Goal: Task Accomplishment & Management: Complete application form

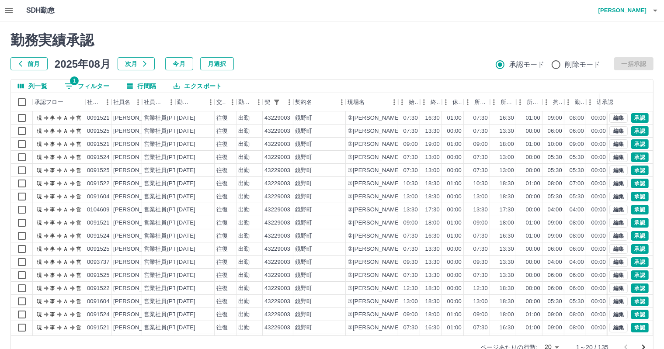
click at [9, 10] on icon "button" at bounding box center [9, 10] width 8 height 5
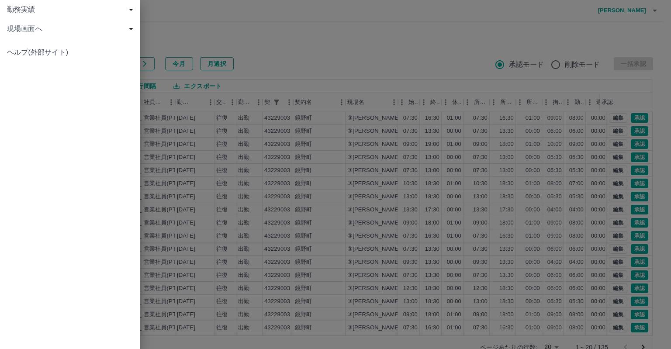
click at [21, 30] on span "現場画面へ" at bounding box center [71, 29] width 129 height 10
click at [26, 44] on span "現場画面へ" at bounding box center [74, 48] width 117 height 10
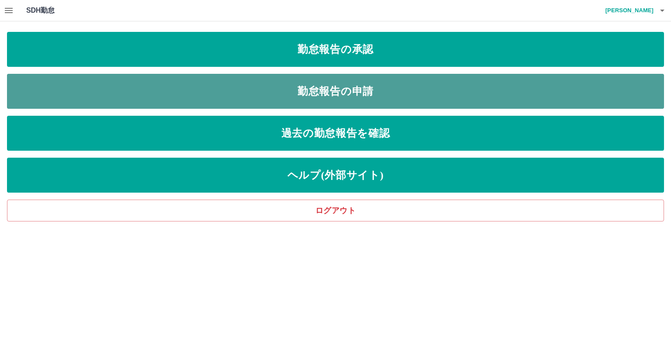
click at [253, 86] on link "勤怠報告の申請" at bounding box center [335, 91] width 657 height 35
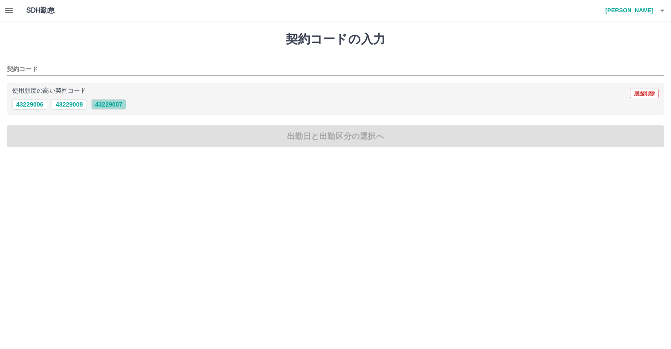
click at [111, 104] on button "43229007" at bounding box center [108, 104] width 35 height 10
type input "********"
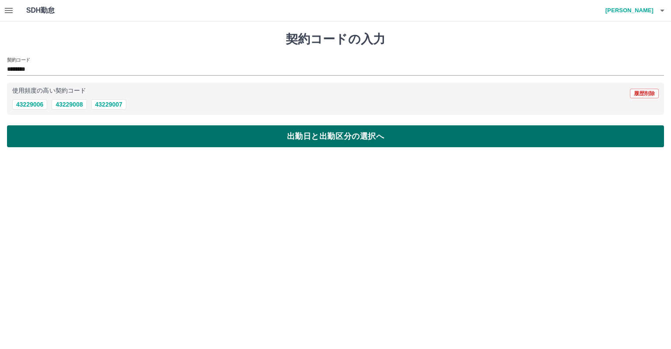
click at [133, 133] on button "出勤日と出勤区分の選択へ" at bounding box center [335, 136] width 657 height 22
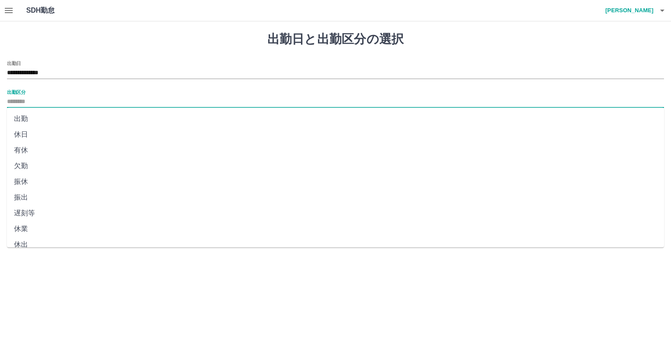
click at [79, 97] on input "出勤区分" at bounding box center [335, 102] width 657 height 11
click at [84, 115] on li "出勤" at bounding box center [335, 119] width 657 height 16
type input "**"
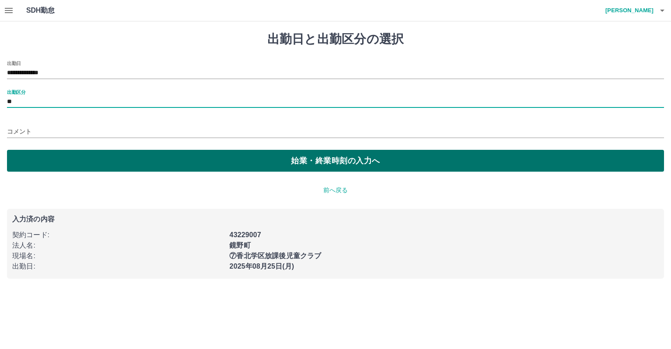
click at [107, 156] on button "始業・終業時刻の入力へ" at bounding box center [335, 161] width 657 height 22
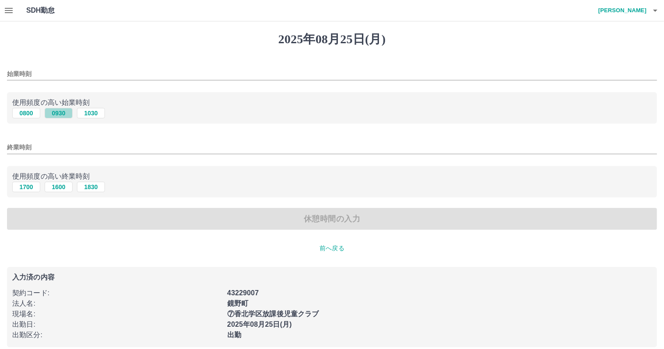
click at [68, 112] on button "0930" at bounding box center [59, 113] width 28 height 10
type input "****"
click at [94, 188] on button "1830" at bounding box center [91, 187] width 28 height 10
type input "****"
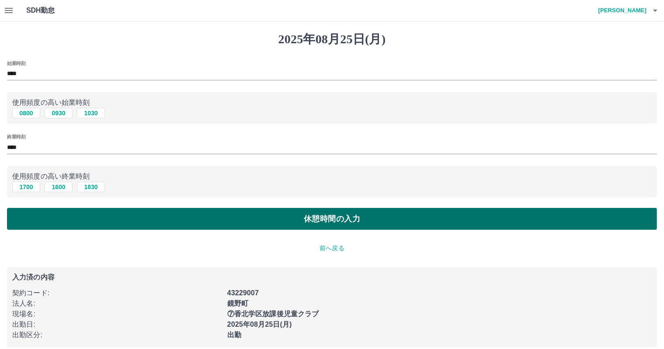
click at [139, 215] on button "休憩時間の入力" at bounding box center [332, 219] width 650 height 22
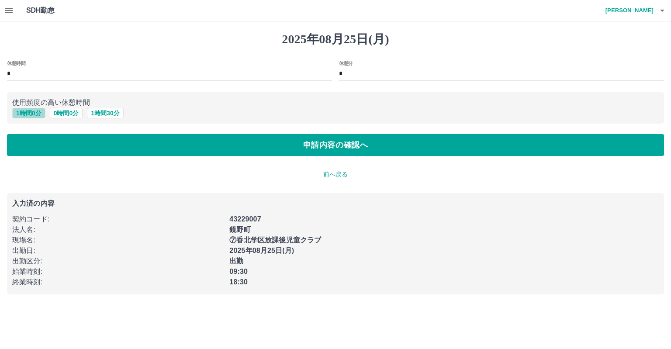
click at [18, 112] on button "1 時間 0 分" at bounding box center [28, 113] width 33 height 10
type input "*"
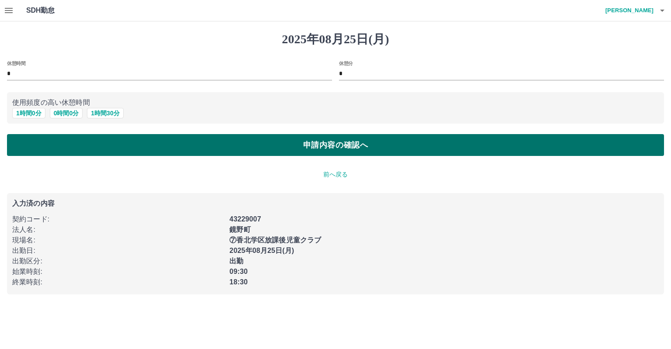
click at [329, 143] on button "申請内容の確認へ" at bounding box center [335, 145] width 657 height 22
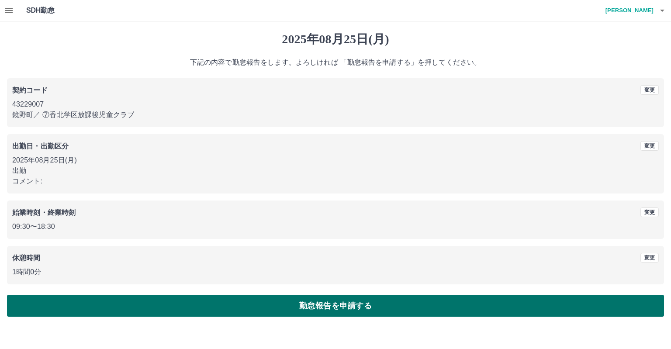
click at [345, 304] on button "勤怠報告を申請する" at bounding box center [335, 306] width 657 height 22
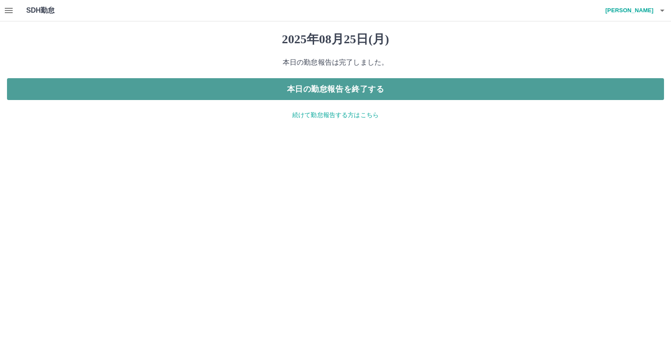
click at [376, 90] on button "本日の勤怠報告を終了する" at bounding box center [335, 89] width 657 height 22
